Goal: Check status: Check status

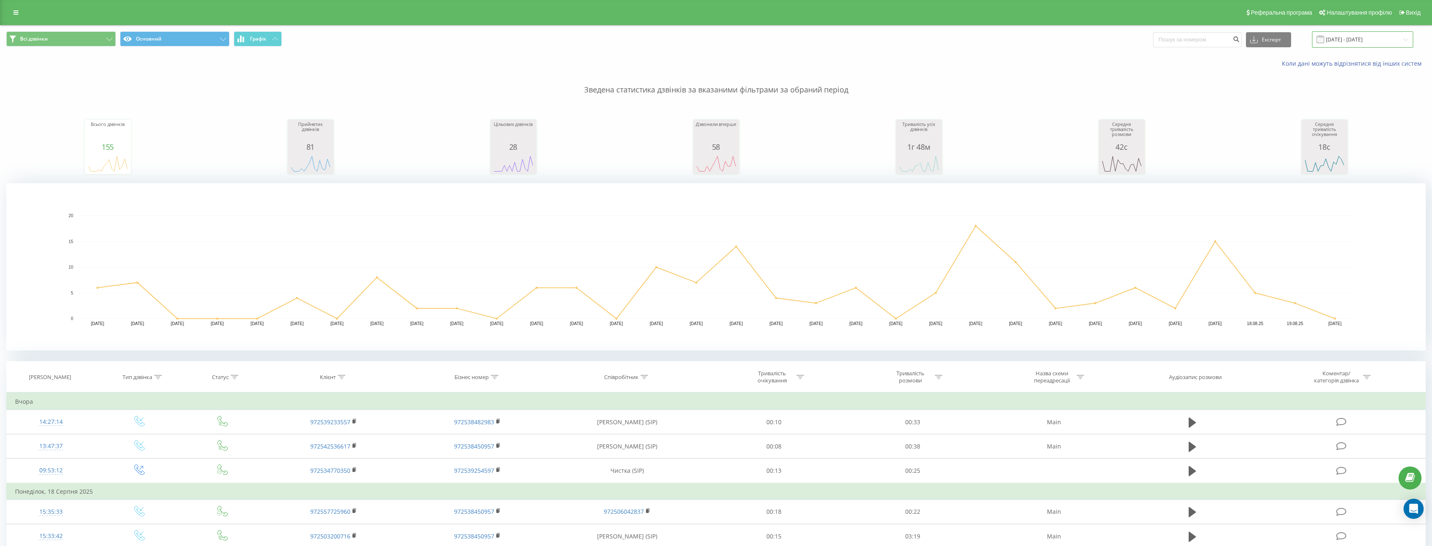
click at [1354, 36] on input "[DATE] - [DATE]" at bounding box center [1362, 39] width 101 height 16
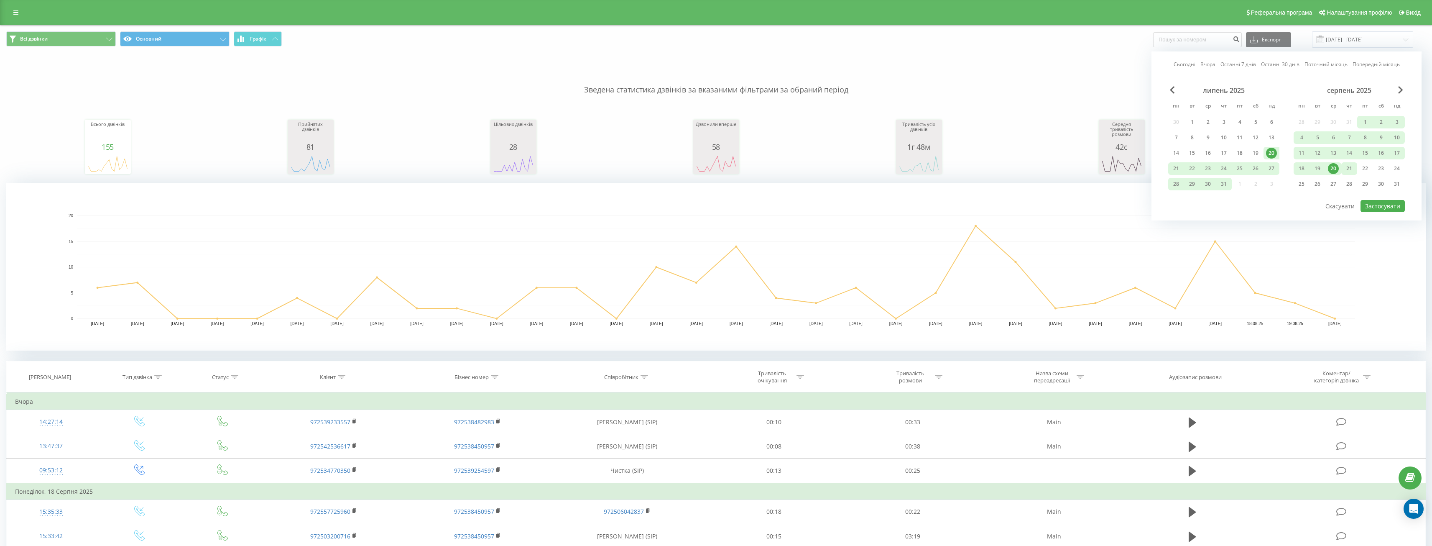
click at [1351, 168] on div "21" at bounding box center [1349, 168] width 11 height 11
click at [1334, 171] on div "20" at bounding box center [1333, 168] width 11 height 11
click at [1382, 207] on button "Застосувати" at bounding box center [1383, 206] width 44 height 12
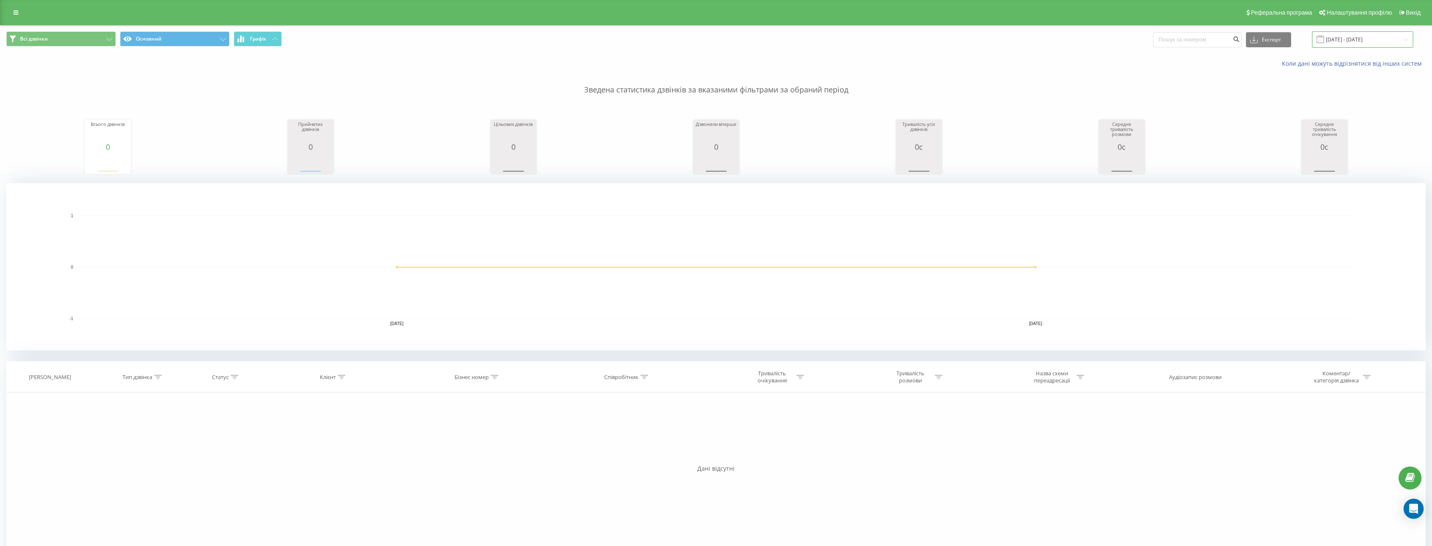
click at [1348, 39] on input "[DATE] - [DATE]" at bounding box center [1362, 39] width 101 height 16
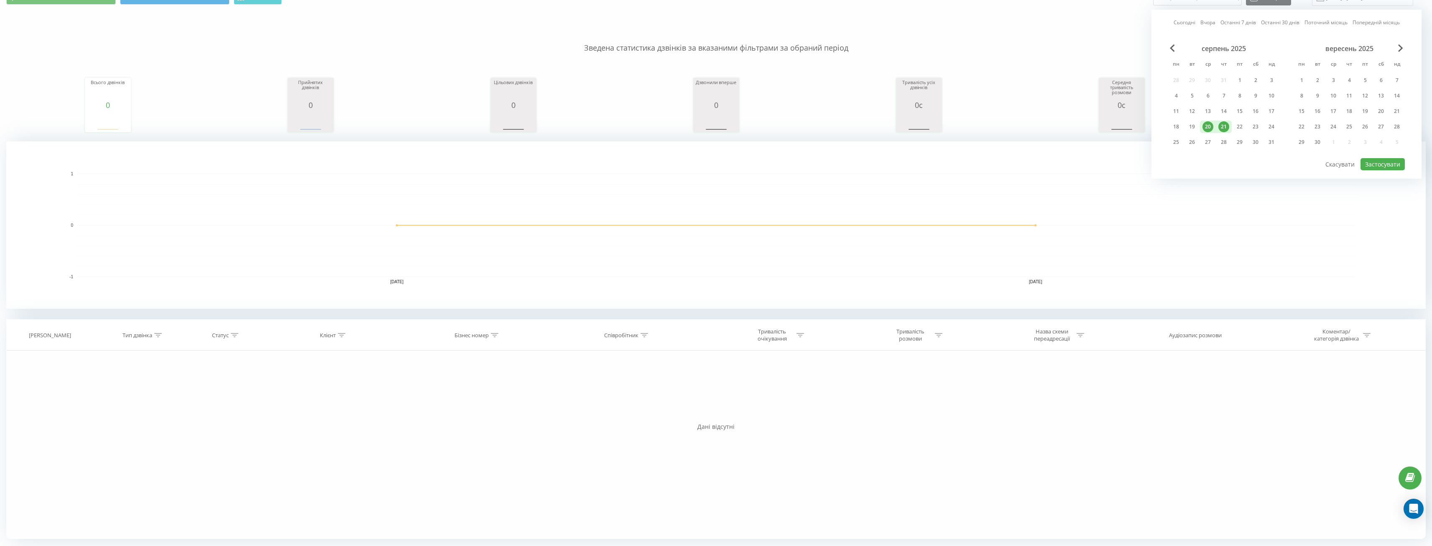
click at [1209, 124] on div "20" at bounding box center [1208, 126] width 11 height 11
click at [1228, 126] on div "21" at bounding box center [1224, 126] width 11 height 11
click at [1383, 164] on button "Застосувати" at bounding box center [1383, 164] width 44 height 12
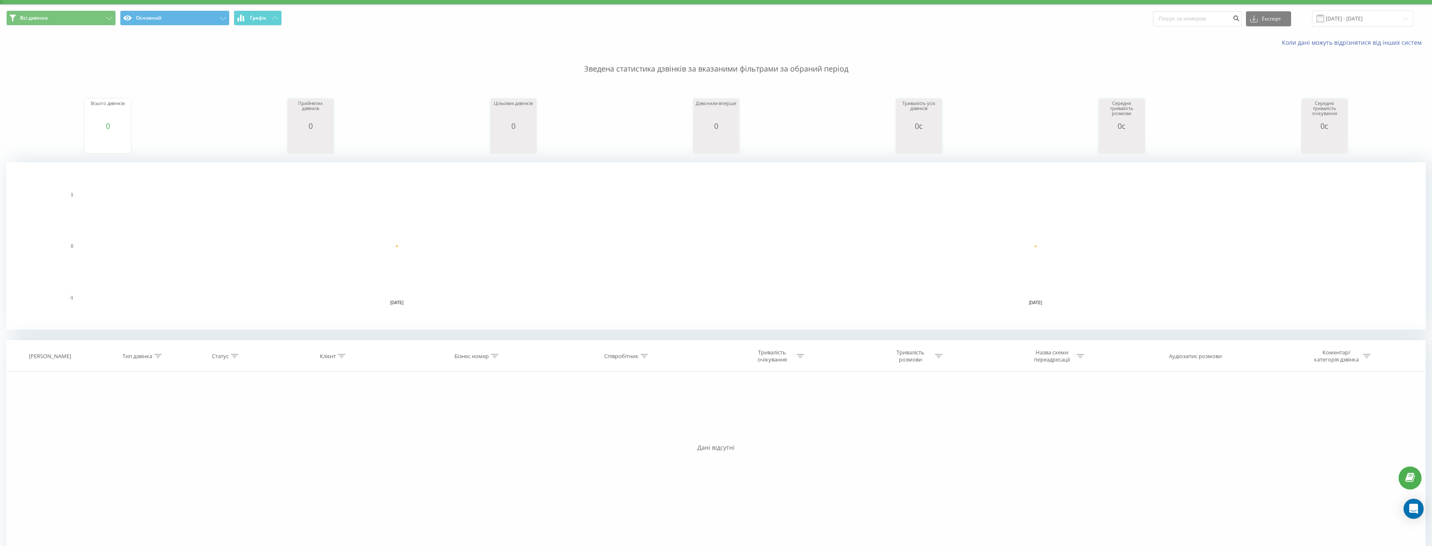
scroll to position [0, 0]
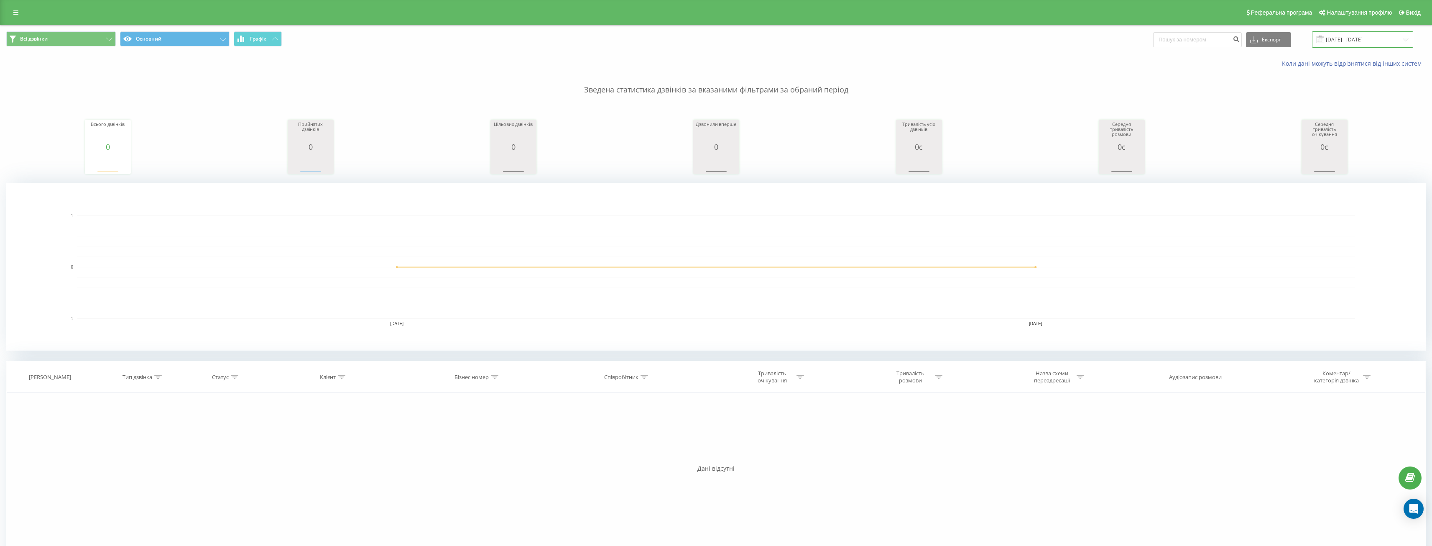
click at [1353, 37] on input "[DATE] - [DATE]" at bounding box center [1362, 39] width 101 height 16
click at [1196, 170] on div "19" at bounding box center [1192, 168] width 11 height 11
click at [1368, 203] on button "Застосувати" at bounding box center [1383, 206] width 44 height 12
type input "[DATE] - [DATE]"
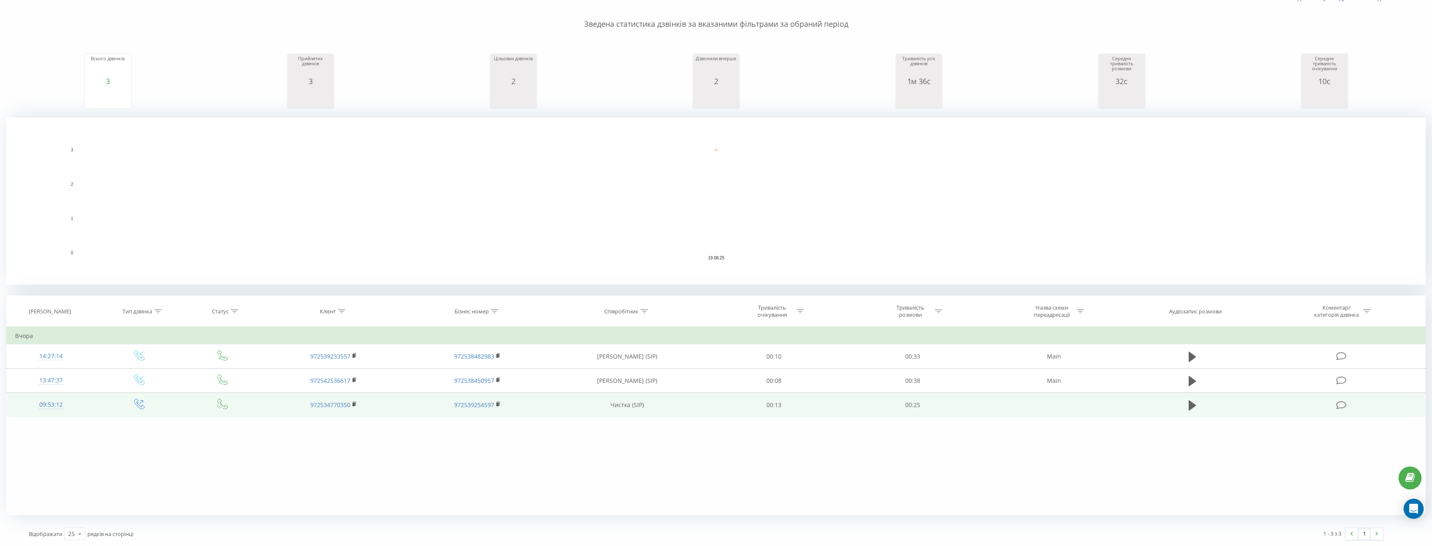
scroll to position [66, 0]
